Goal: Task Accomplishment & Management: Manage account settings

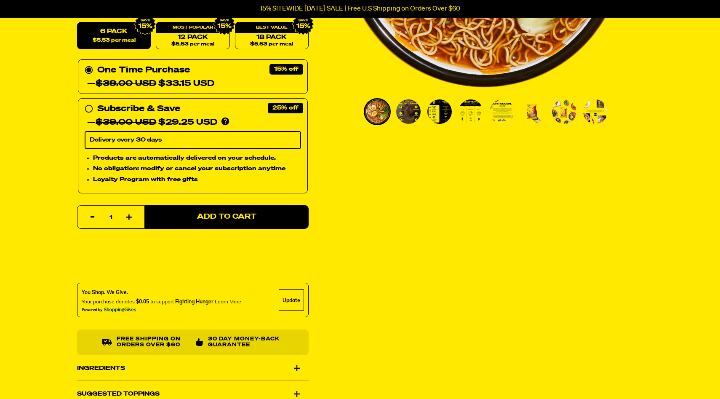
scroll to position [233, 0]
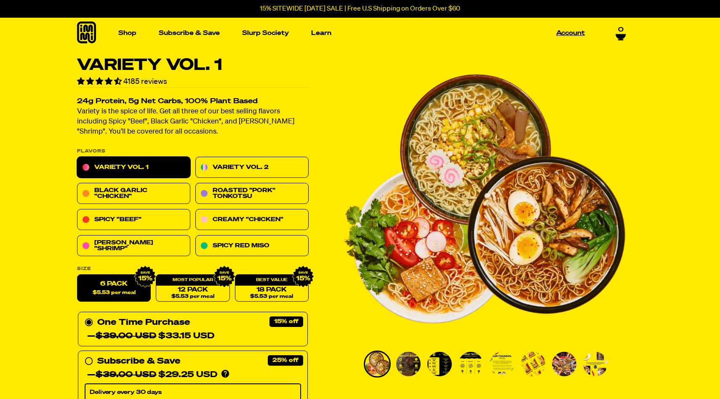
click at [564, 30] on link "Account" at bounding box center [570, 33] width 35 height 13
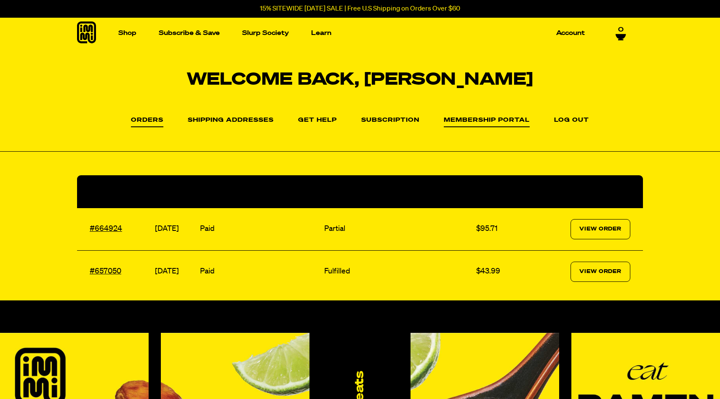
click at [474, 120] on link "Membership Portal" at bounding box center [487, 122] width 86 height 10
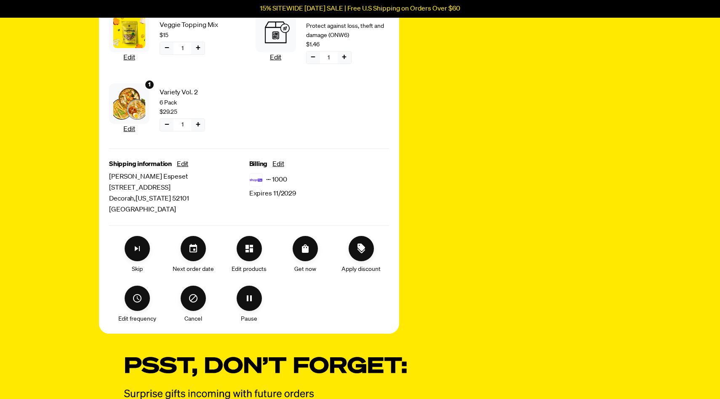
scroll to position [256, 0]
click at [141, 300] on icon "Edit frequency" at bounding box center [137, 298] width 10 height 10
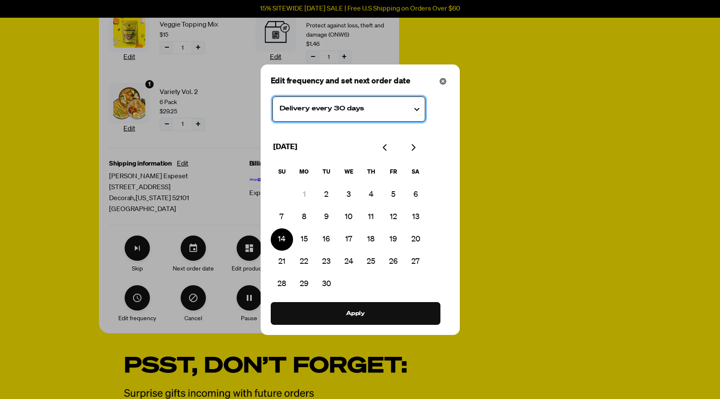
click at [363, 106] on testing "Delivery every 30 days" at bounding box center [348, 108] width 153 height 25
click at [441, 80] on icon "Close" at bounding box center [443, 81] width 7 height 7
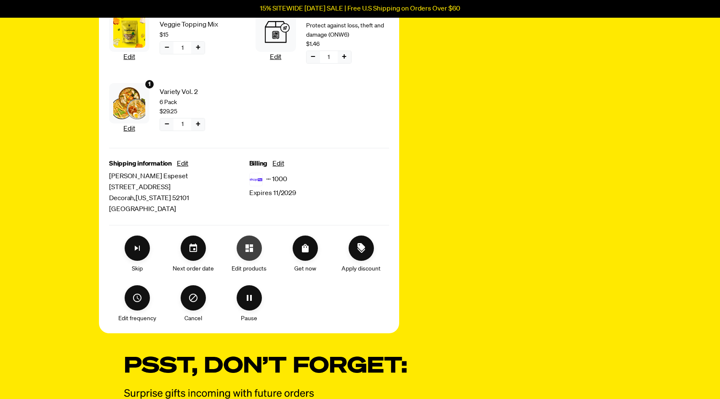
click at [248, 250] on icon "Edit products" at bounding box center [249, 248] width 8 height 8
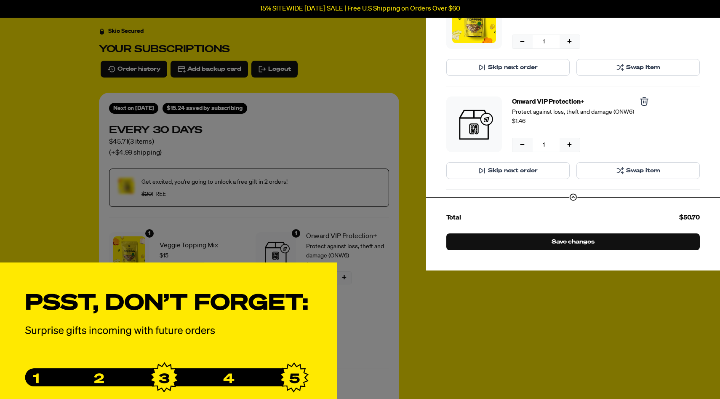
scroll to position [99, 0]
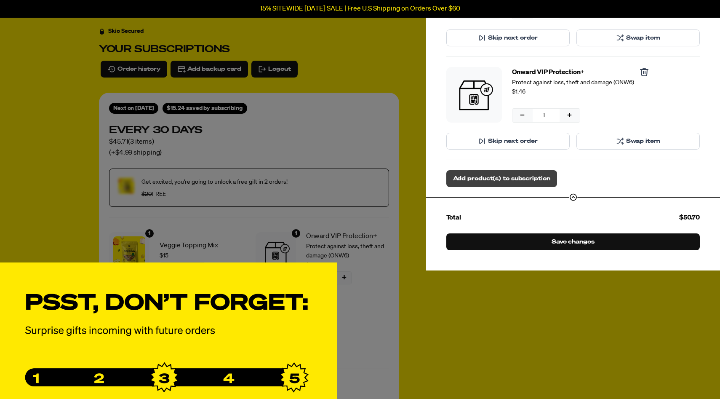
click at [526, 176] on span "Add product(s) to subscription" at bounding box center [501, 178] width 97 height 9
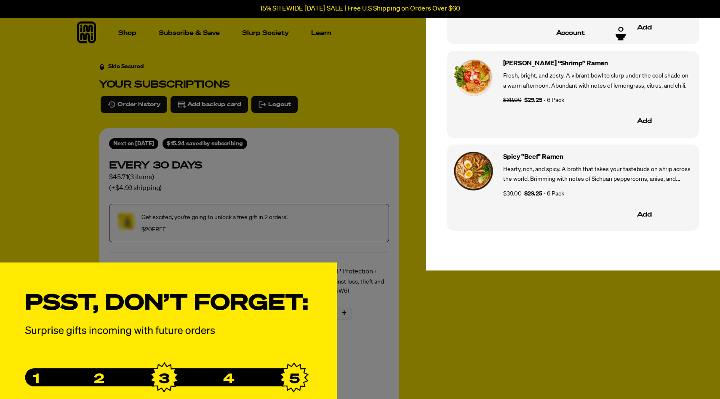
scroll to position [955, 0]
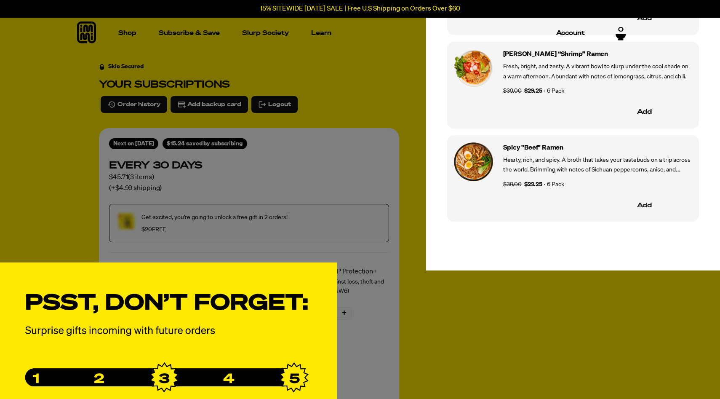
click at [644, 208] on button "Add" at bounding box center [644, 206] width 95 height 18
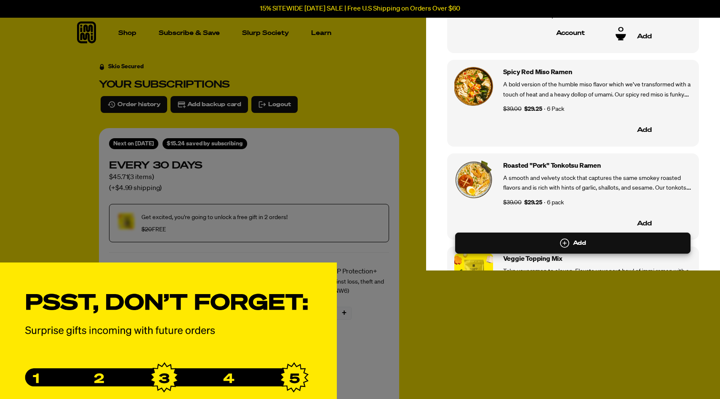
scroll to position [0, 0]
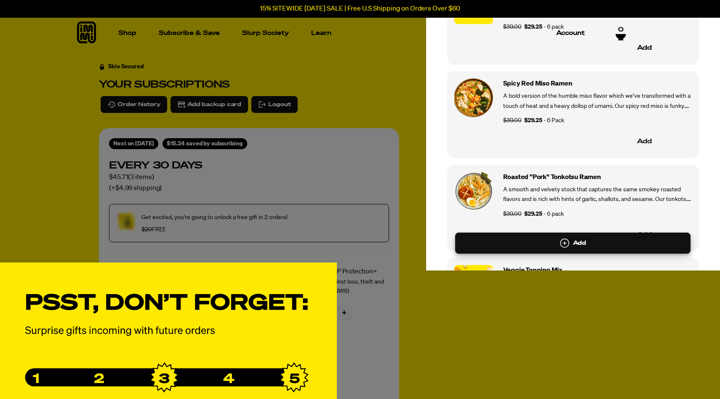
click at [644, 140] on button "Add" at bounding box center [644, 142] width 95 height 18
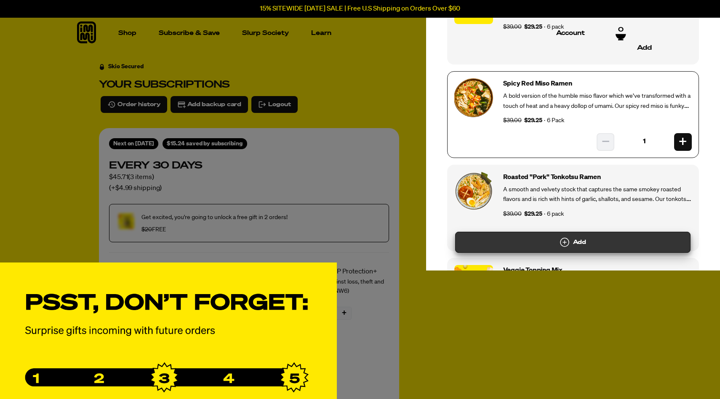
click at [579, 243] on button "Add" at bounding box center [572, 242] width 235 height 21
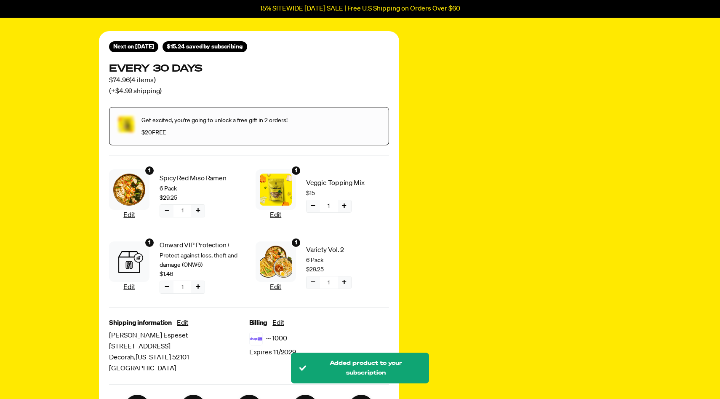
scroll to position [206, 0]
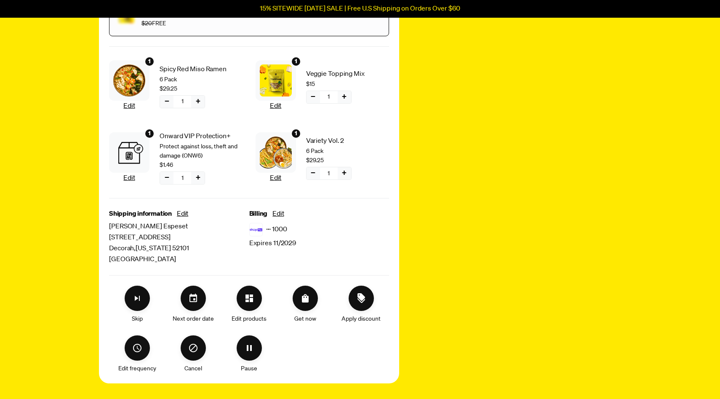
click at [314, 172] on button "−" at bounding box center [312, 173] width 13 height 12
click at [316, 202] on span "Confirm" at bounding box center [313, 203] width 24 height 9
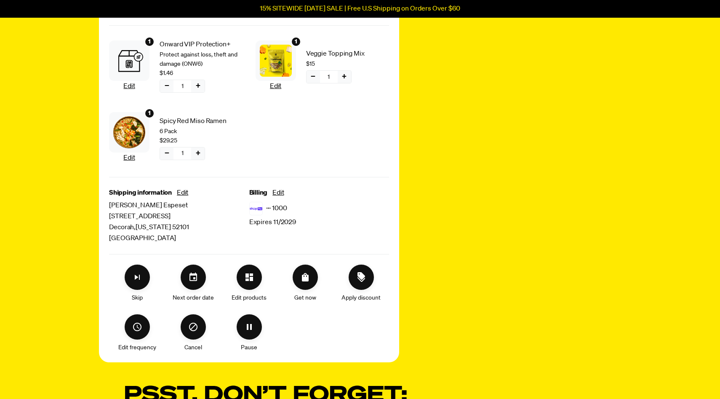
scroll to position [217, 0]
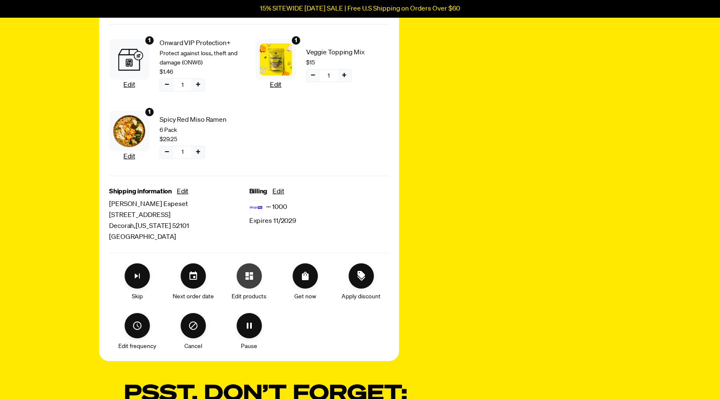
click at [249, 278] on icon "Edit products" at bounding box center [249, 276] width 10 height 10
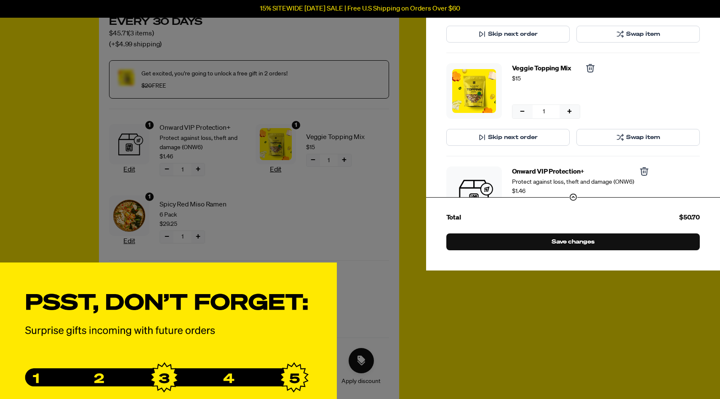
scroll to position [142, 0]
click at [521, 140] on span "Skip next order" at bounding box center [513, 137] width 50 height 9
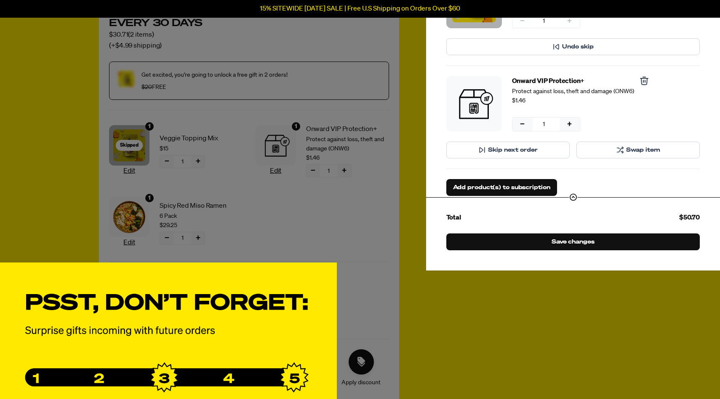
scroll to position [99, 0]
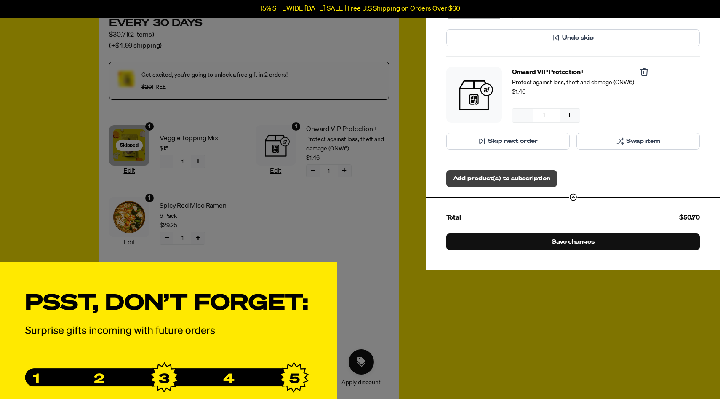
click at [509, 179] on span "Add product(s) to subscription" at bounding box center [501, 178] width 97 height 9
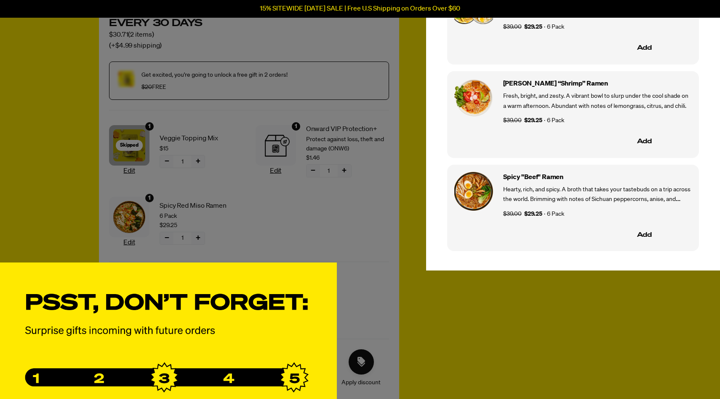
scroll to position [955, 0]
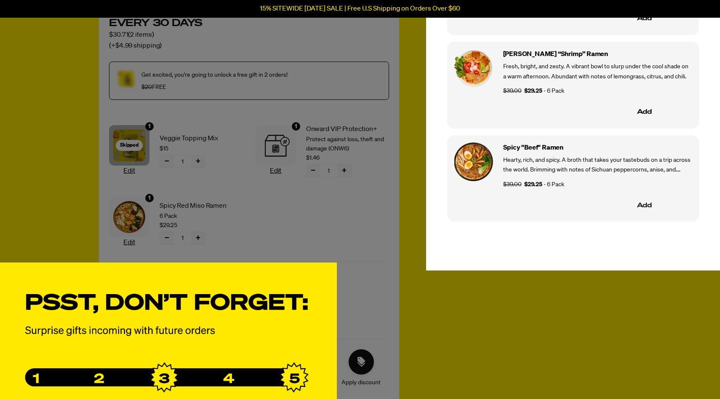
click at [640, 206] on button "Add" at bounding box center [644, 206] width 95 height 18
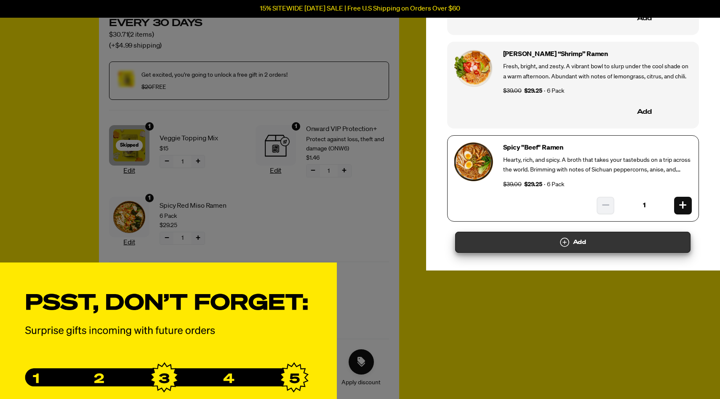
click at [575, 248] on button "Add" at bounding box center [572, 242] width 235 height 21
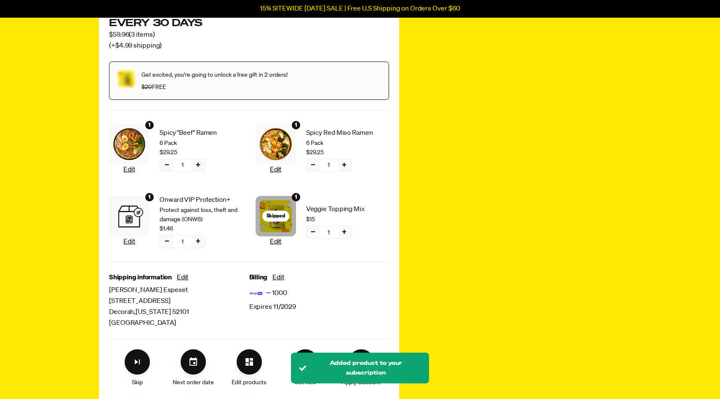
click at [458, 253] on div at bounding box center [537, 183] width 167 height 527
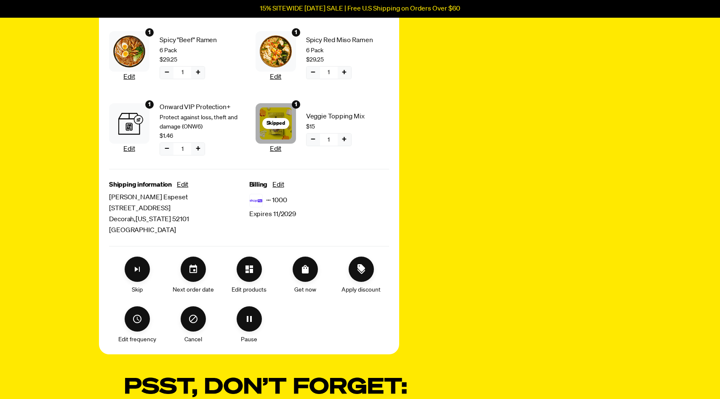
scroll to position [251, 0]
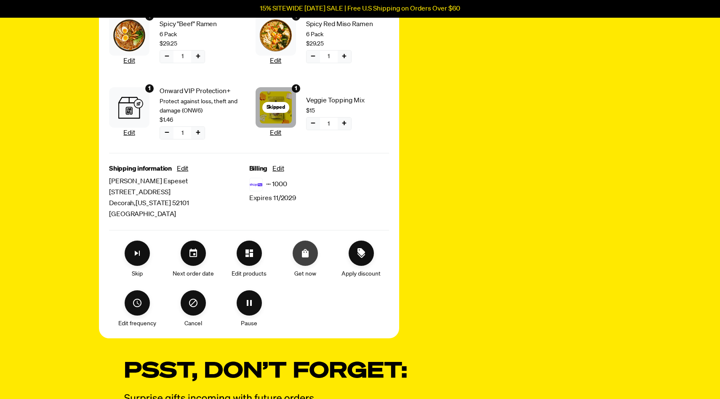
click at [306, 253] on icon "Order Now" at bounding box center [305, 253] width 10 height 10
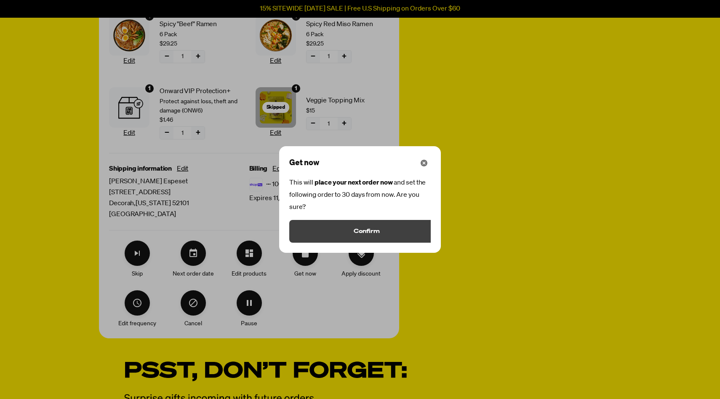
click at [338, 232] on button "Confirm" at bounding box center [366, 231] width 155 height 23
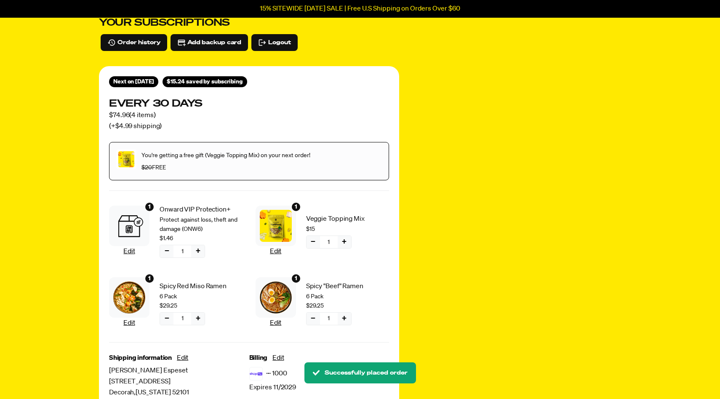
scroll to position [61, 0]
